Goal: Task Accomplishment & Management: Use online tool/utility

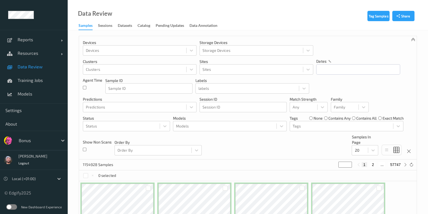
click at [41, 136] on div "Bonus" at bounding box center [37, 140] width 42 height 9
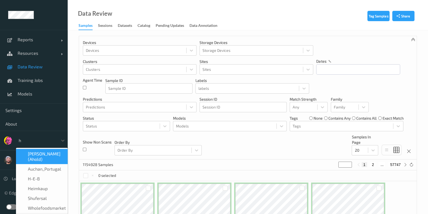
type input "h-"
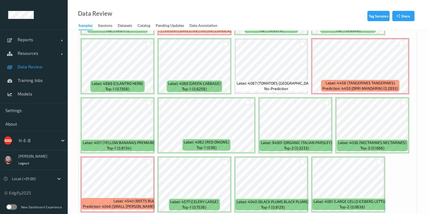
scroll to position [204, 0]
click at [34, 55] on span "Resources" at bounding box center [39, 52] width 43 height 5
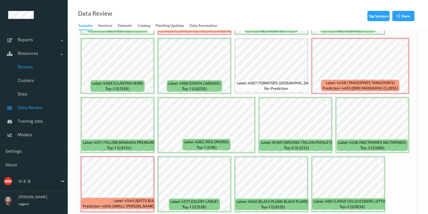
click at [39, 68] on span "Devices" at bounding box center [40, 66] width 45 height 5
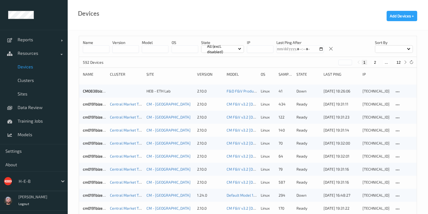
click at [398, 61] on button "12" at bounding box center [399, 62] width 8 height 5
type input "**"
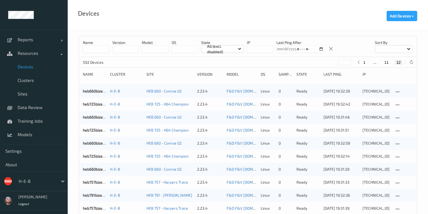
click at [398, 61] on button "12" at bounding box center [399, 62] width 8 height 5
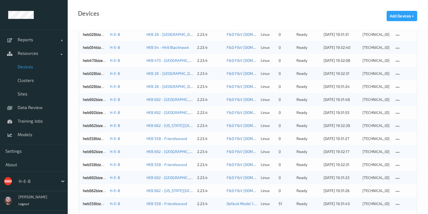
scroll to position [427, 0]
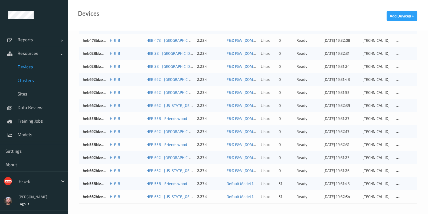
click at [43, 81] on span "Clusters" at bounding box center [40, 79] width 45 height 5
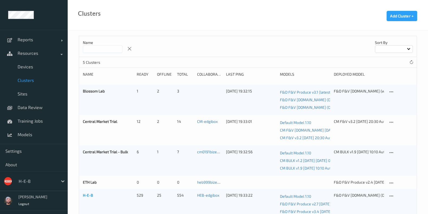
click at [84, 195] on link "H-E-B" at bounding box center [88, 194] width 10 height 5
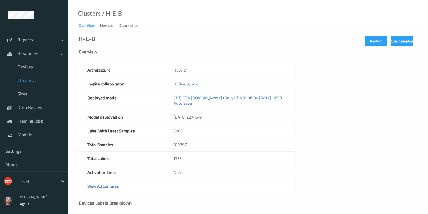
click at [41, 79] on span "Clusters" at bounding box center [40, 79] width 45 height 5
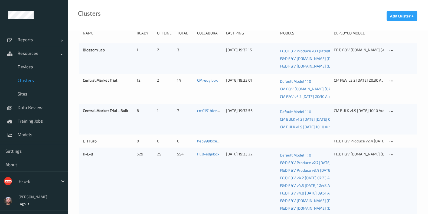
scroll to position [54, 0]
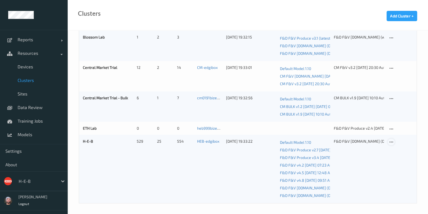
click at [391, 141] on icon at bounding box center [391, 141] width 5 height 5
click at [396, 149] on link "Edit Cluster" at bounding box center [404, 151] width 33 height 10
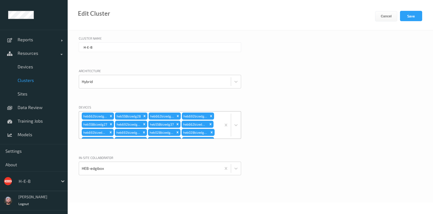
click at [218, 123] on div "heb662bizedg16 heb558bizedg28 heb662bizedg18 heb692bizedg16 heb558bizedg27 heb6…" at bounding box center [150, 124] width 142 height 27
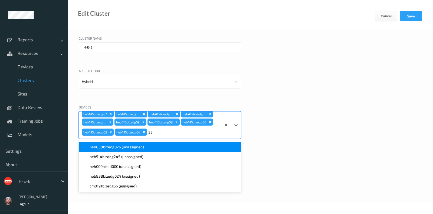
scroll to position [1126, 0]
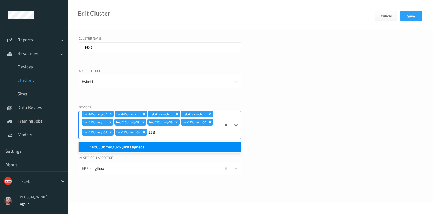
type input "558"
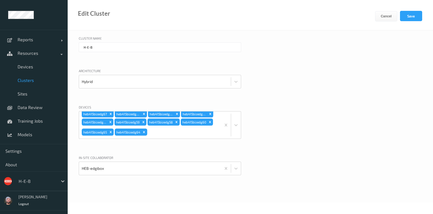
click at [197, 96] on div at bounding box center [160, 96] width 162 height 5
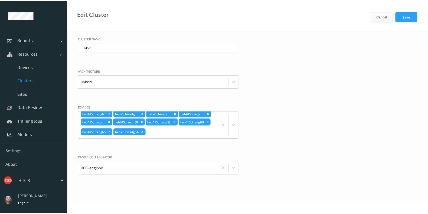
scroll to position [1122, 0]
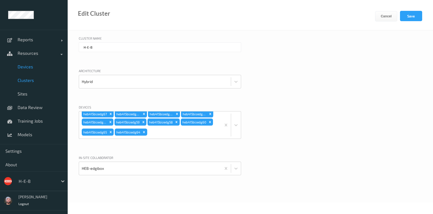
click at [39, 67] on span "Devices" at bounding box center [40, 66] width 45 height 5
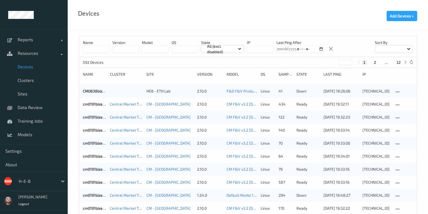
click at [396, 60] on button "12" at bounding box center [399, 62] width 8 height 5
type input "**"
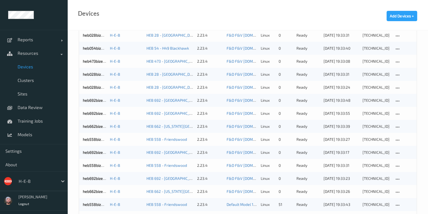
scroll to position [427, 0]
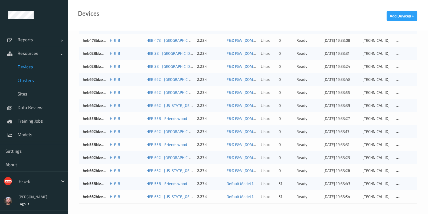
click at [38, 79] on span "Clusters" at bounding box center [40, 79] width 45 height 5
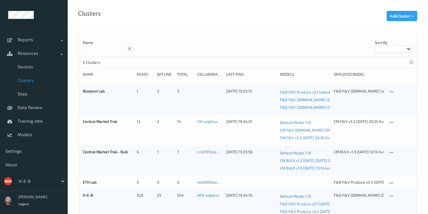
scroll to position [54, 0]
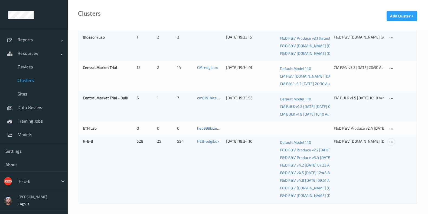
click at [392, 142] on icon at bounding box center [391, 141] width 5 height 5
click at [398, 151] on div "Edit Cluster" at bounding box center [406, 150] width 18 height 5
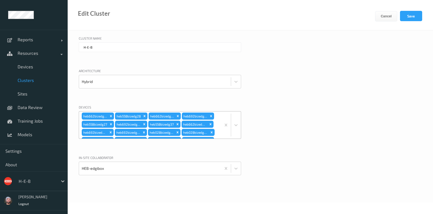
click at [214, 123] on div "heb662bizedg16 heb558bizedg28 heb662bizedg18 heb692bizedg16 heb558bizedg27 heb6…" at bounding box center [150, 124] width 142 height 27
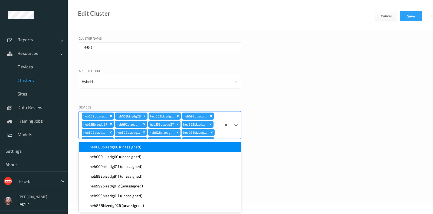
scroll to position [1126, 0]
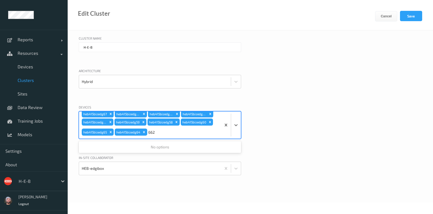
type input "662"
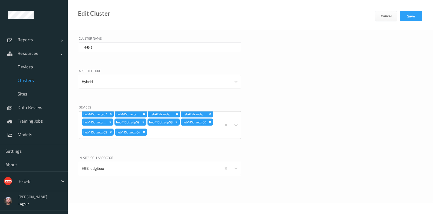
click at [261, 120] on div "Devices heb662bizedg16 heb558bizedg28 heb662bizedg18 heb692bizedg16 heb558bized…" at bounding box center [250, 128] width 343 height 48
click at [30, 70] on link "Devices" at bounding box center [34, 67] width 68 height 14
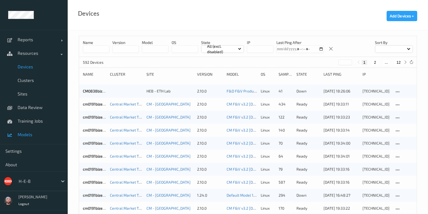
click at [42, 134] on span "Models" at bounding box center [40, 134] width 45 height 5
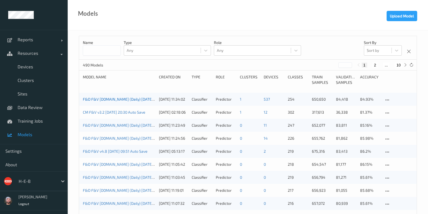
click at [148, 101] on link "F&D F&V [DOMAIN_NAME] (Daily) [DATE] 16:30 [DATE] 16:30 Auto Save" at bounding box center [143, 99] width 120 height 5
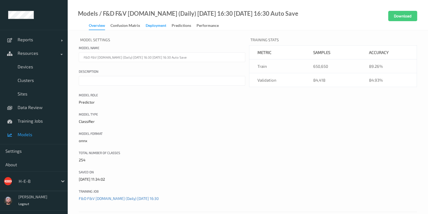
click at [152, 27] on div "Deployment" at bounding box center [156, 26] width 21 height 7
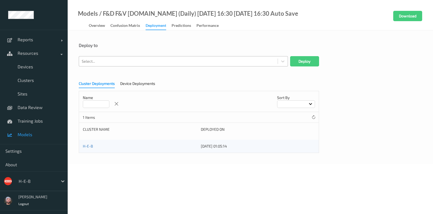
click at [151, 62] on div at bounding box center [178, 61] width 193 height 6
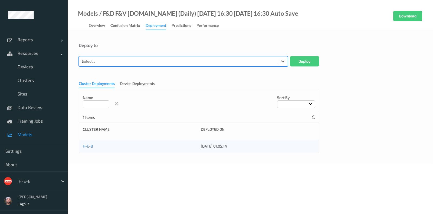
click at [151, 62] on div "6" at bounding box center [178, 61] width 193 height 6
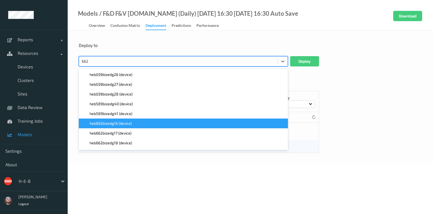
scroll to position [8, 0]
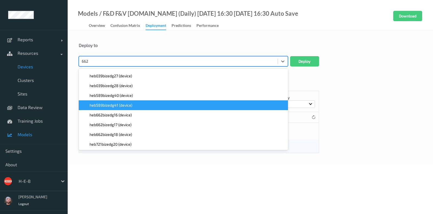
type input "662"
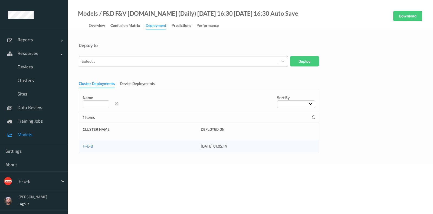
click at [166, 60] on div at bounding box center [178, 61] width 193 height 6
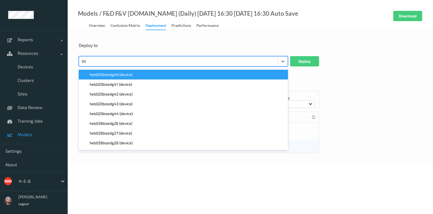
type input "662"
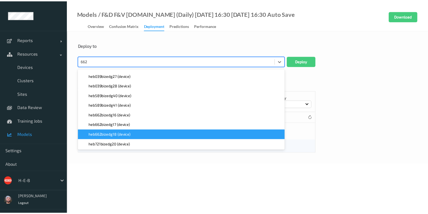
scroll to position [0, 0]
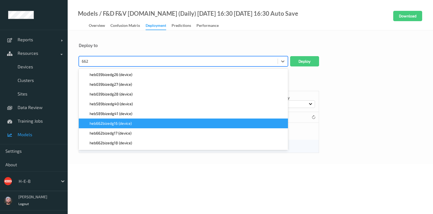
click at [143, 123] on div "heb662bizedg16 (device)" at bounding box center [183, 122] width 203 height 5
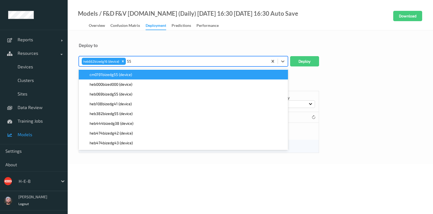
type input "558"
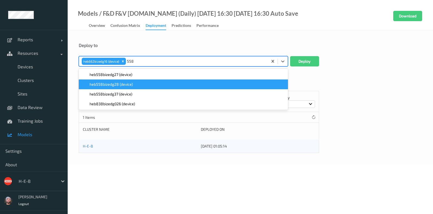
click at [154, 86] on div "heb558bizedg28 (device)" at bounding box center [183, 83] width 203 height 5
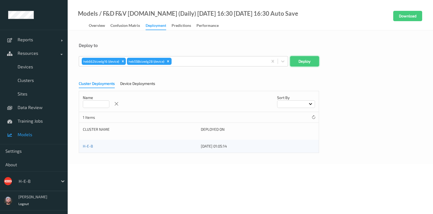
click at [303, 64] on button "Deploy" at bounding box center [304, 61] width 29 height 10
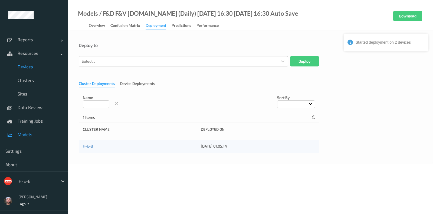
click at [37, 64] on span "Devices" at bounding box center [40, 66] width 45 height 5
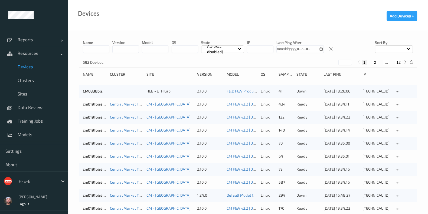
click at [398, 63] on button "12" at bounding box center [399, 62] width 8 height 5
type input "**"
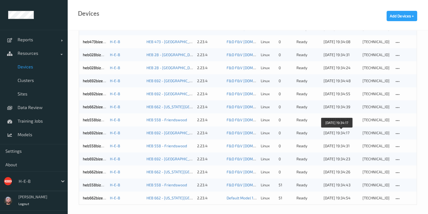
scroll to position [427, 0]
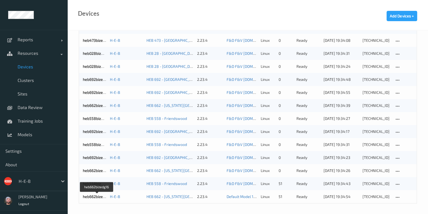
drag, startPoint x: 97, startPoint y: 195, endPoint x: 90, endPoint y: 195, distance: 7.3
click at [90, 195] on link "heb662bizedg16" at bounding box center [97, 196] width 28 height 5
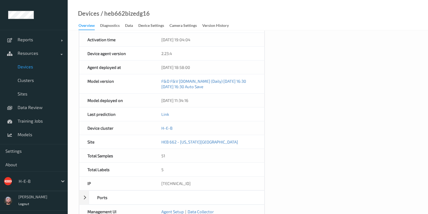
scroll to position [186, 0]
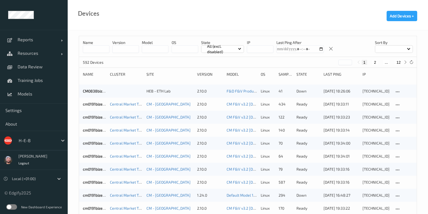
click at [401, 60] on button "12" at bounding box center [399, 62] width 8 height 5
type input "**"
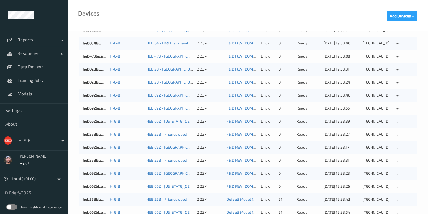
scroll to position [427, 0]
